Goal: Task Accomplishment & Management: Use online tool/utility

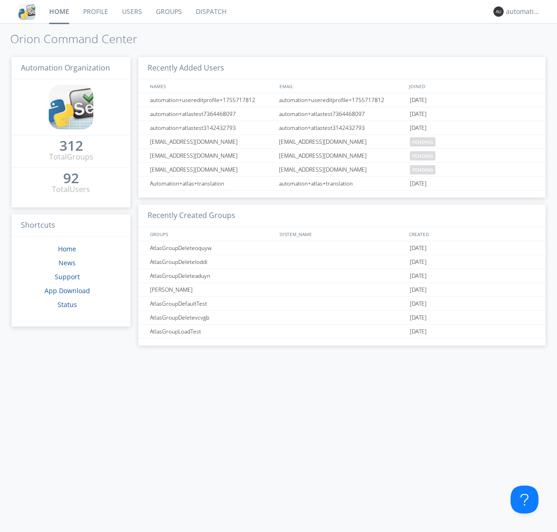
click at [210, 12] on link "Dispatch" at bounding box center [211, 11] width 45 height 23
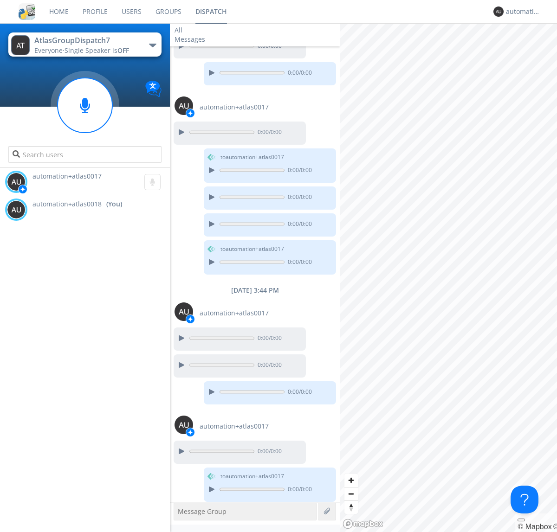
scroll to position [370, 0]
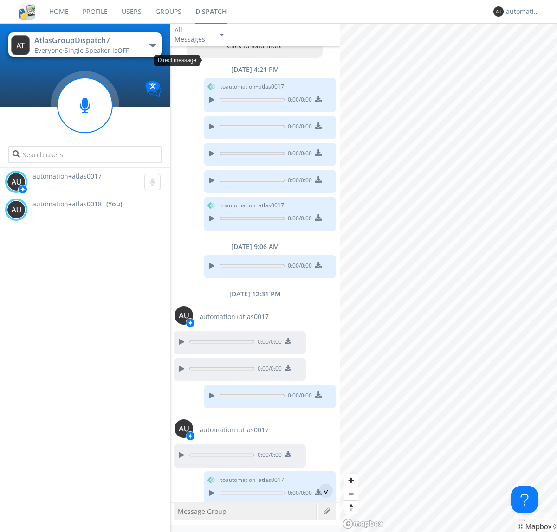
scroll to position [45, 0]
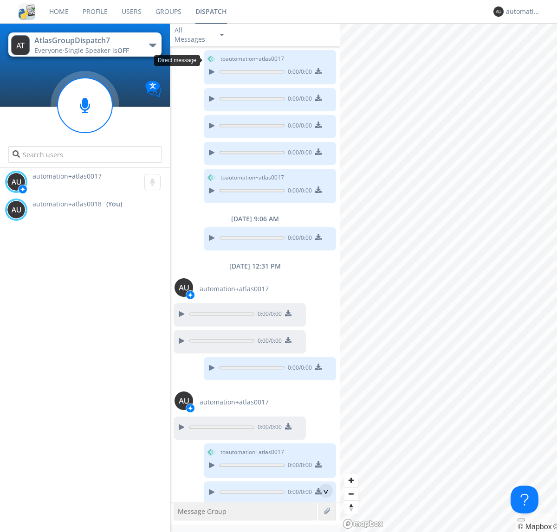
click at [322, 491] on div "^" at bounding box center [326, 491] width 14 height 14
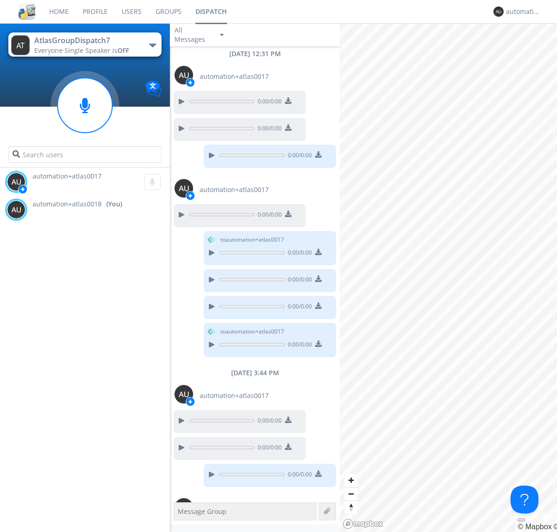
scroll to position [370, 0]
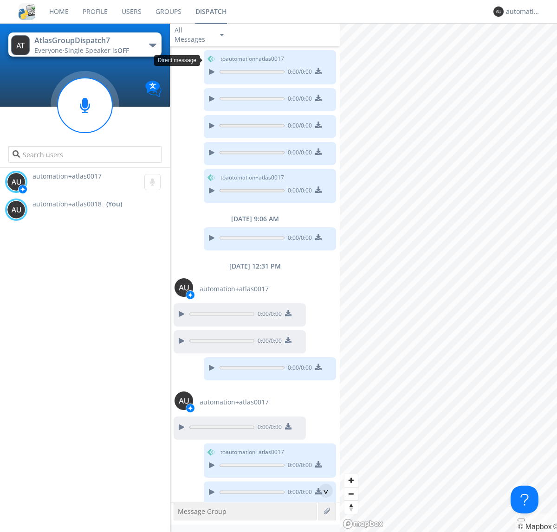
scroll to position [17, 0]
click at [322, 491] on div "^" at bounding box center [326, 491] width 14 height 14
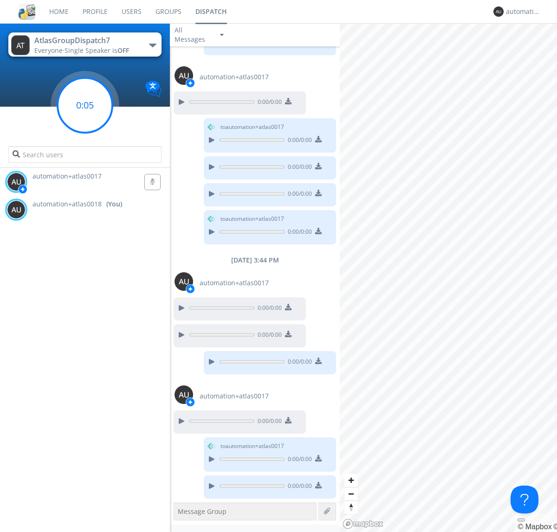
scroll to position [369, 0]
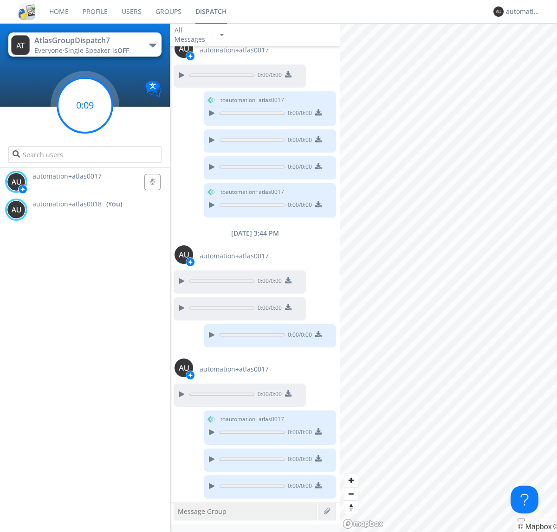
click at [85, 105] on g at bounding box center [85, 105] width 55 height 55
